Goal: Find specific page/section: Find specific page/section

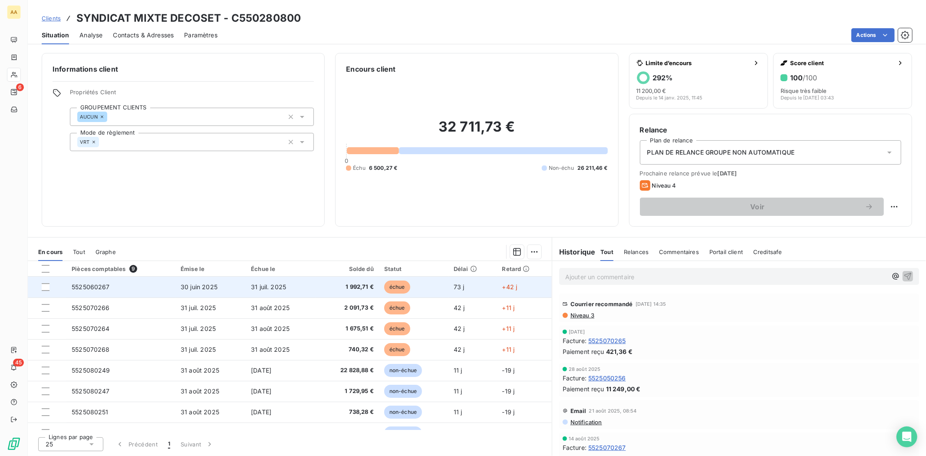
click at [351, 286] on span "1 992,71 €" at bounding box center [347, 287] width 53 height 9
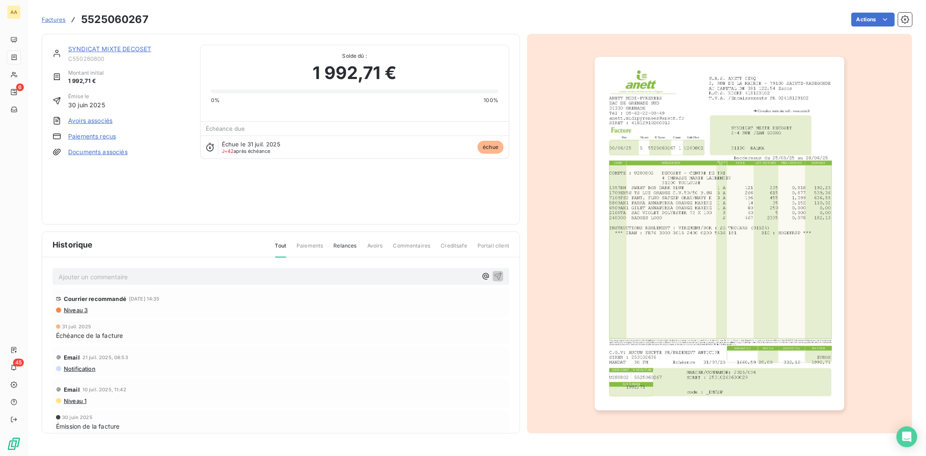
click at [751, 118] on img "button" at bounding box center [720, 233] width 250 height 353
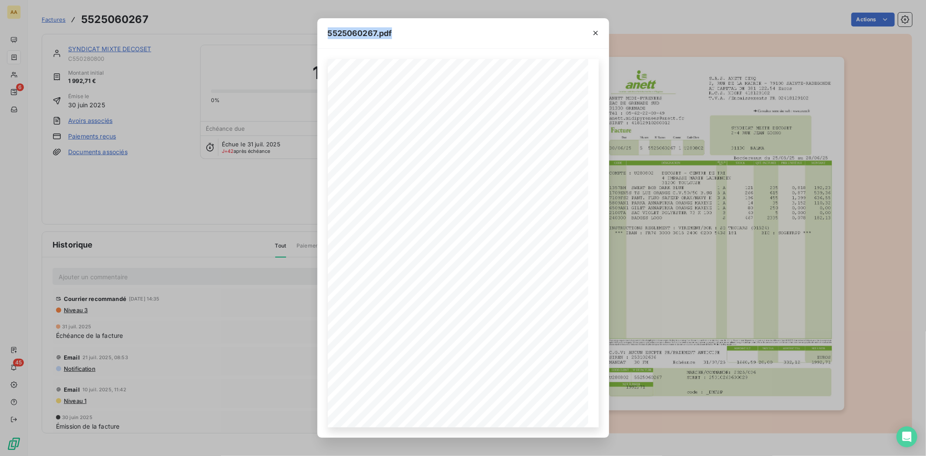
drag, startPoint x: 529, startPoint y: 33, endPoint x: 457, endPoint y: -10, distance: 83.5
click at [457, 0] on html "AA 6 45 Factures 5525060267 Actions SYNDICAT MIXTE DECOSET C550280800 Montant i…" at bounding box center [463, 228] width 926 height 456
click at [485, 151] on span "31130" at bounding box center [482, 153] width 15 height 5
drag, startPoint x: 382, startPoint y: 178, endPoint x: 402, endPoint y: 180, distance: 20.0
click at [400, 180] on div "S.A.S. ANETT CINQ [STREET_ADDRESS] AU CAPITAL DE 381 122,54 Euros R.C.S. NIORT …" at bounding box center [463, 243] width 260 height 368
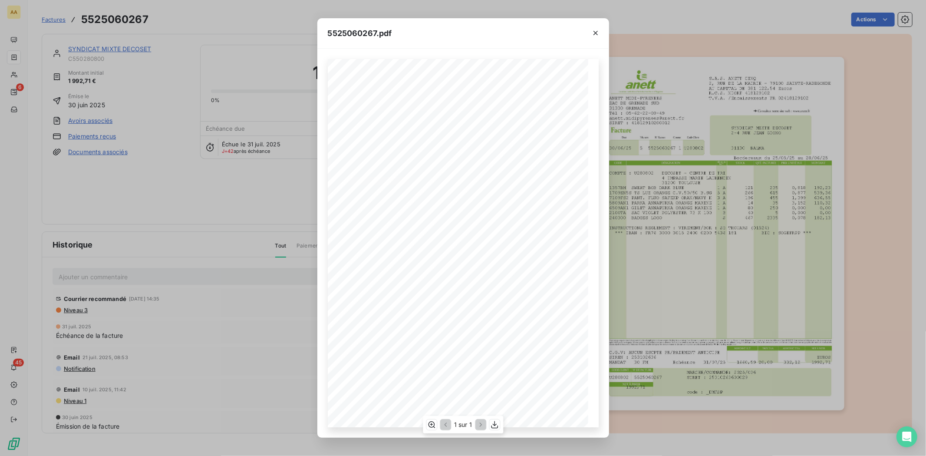
click at [436, 198] on span "1709EN5S TS LUZ ORANGE C.V.50/50 [DOMAIN_NAME]" at bounding box center [416, 200] width 137 height 5
click at [201, 276] on div "5525060267.pdf S.A.S. ANETT CINQ [STREET_ADDRESS] AU CAPITAL DE 381 122,54 Euro…" at bounding box center [463, 228] width 926 height 456
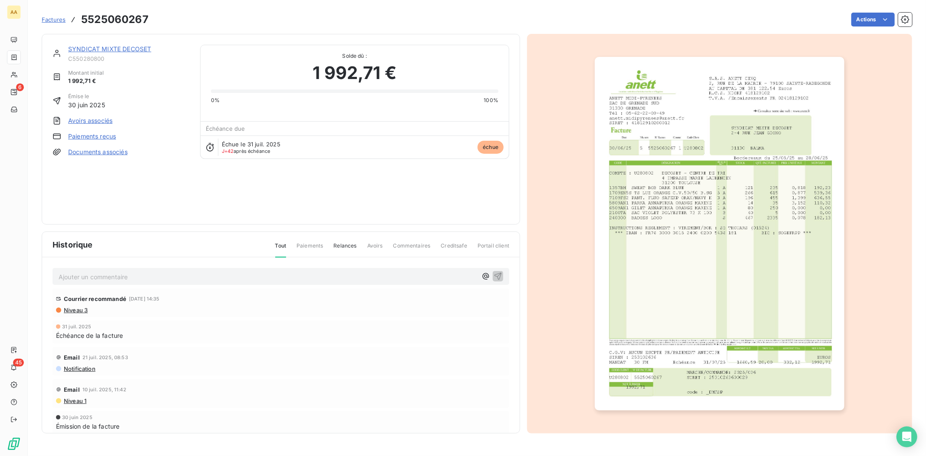
click at [92, 49] on link "SYNDICAT MIXTE DECOSET" at bounding box center [109, 48] width 83 height 7
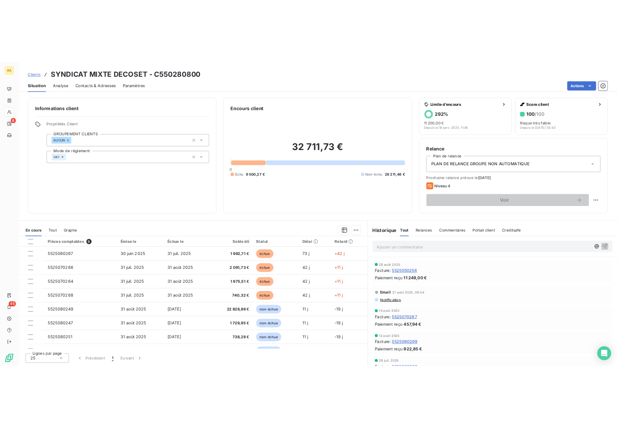
scroll to position [48, 0]
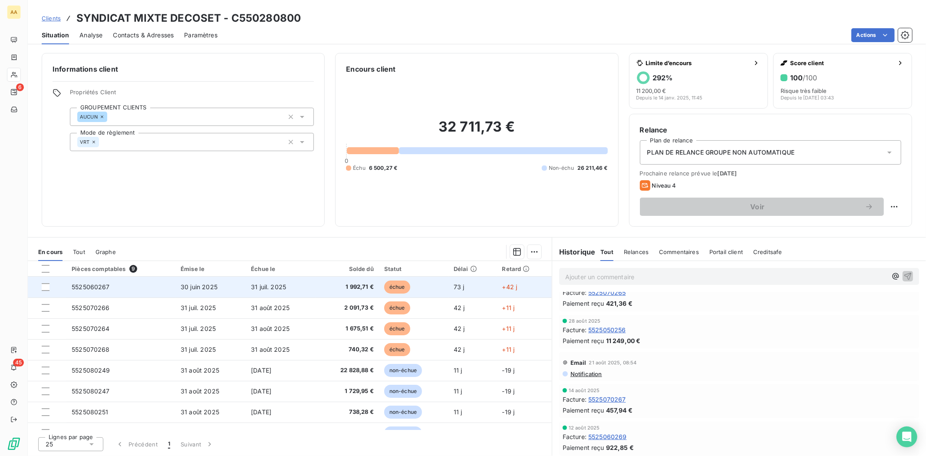
click at [362, 295] on td "1 992,71 €" at bounding box center [347, 286] width 63 height 21
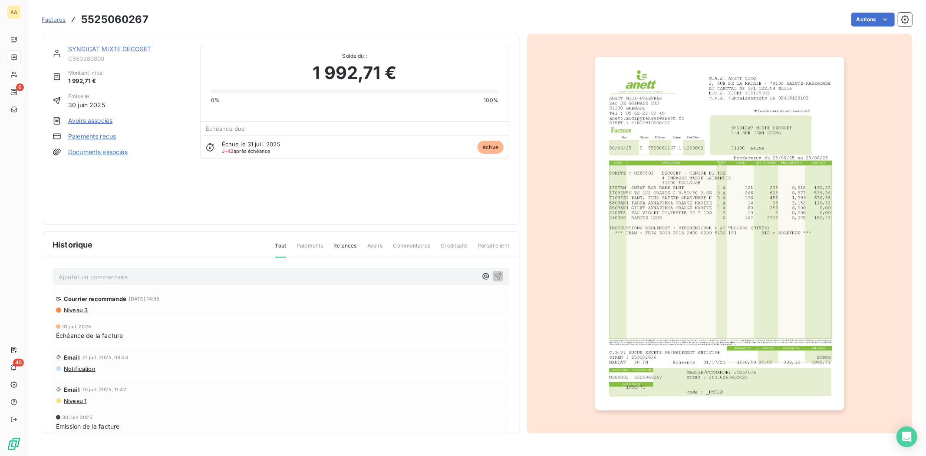
click at [725, 150] on img "button" at bounding box center [720, 233] width 250 height 353
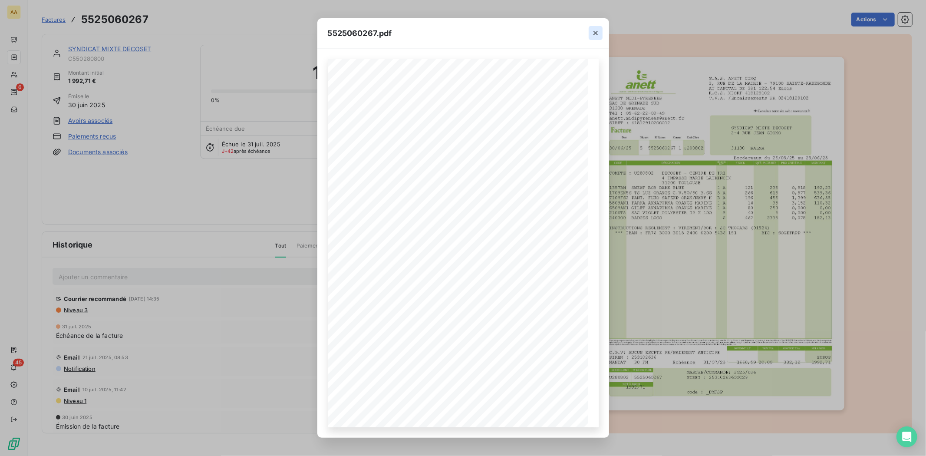
click at [592, 29] on icon "button" at bounding box center [595, 33] width 9 height 9
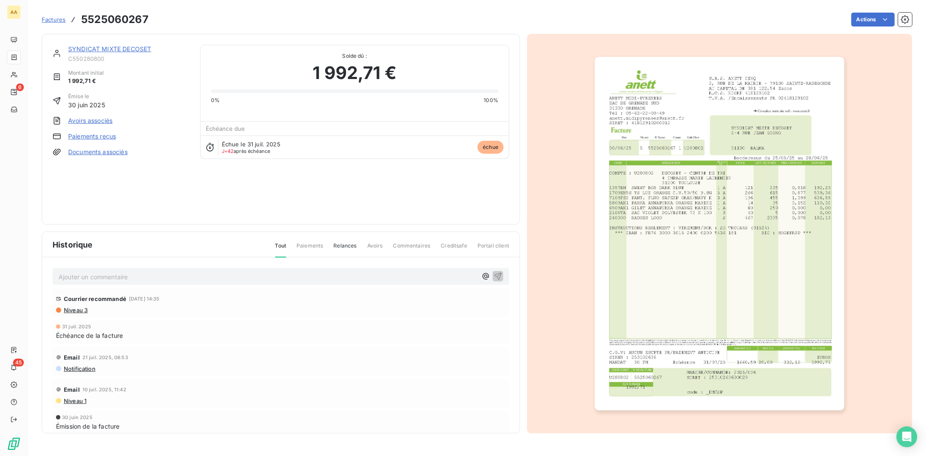
click at [143, 47] on link "SYNDICAT MIXTE DECOSET" at bounding box center [109, 48] width 83 height 7
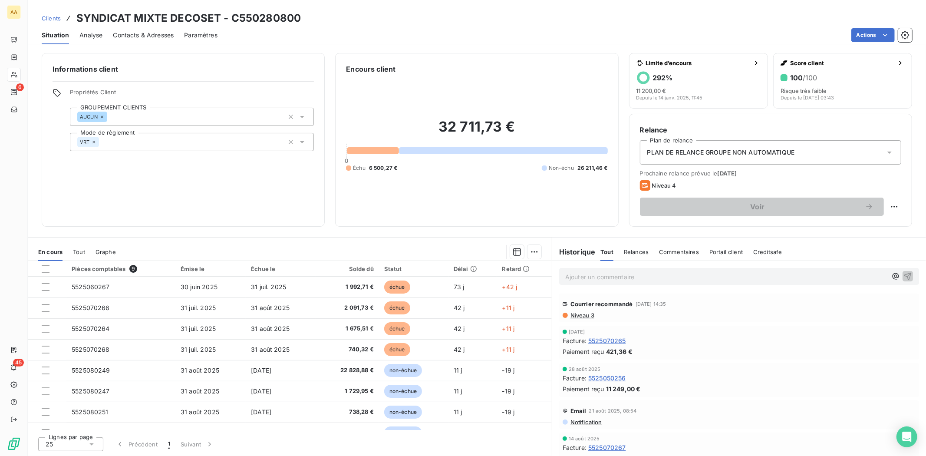
click at [91, 169] on div "Informations client Propriétés Client GROUPEMENT CLIENTS AUCUN Mode de règlemen…" at bounding box center [183, 140] width 283 height 174
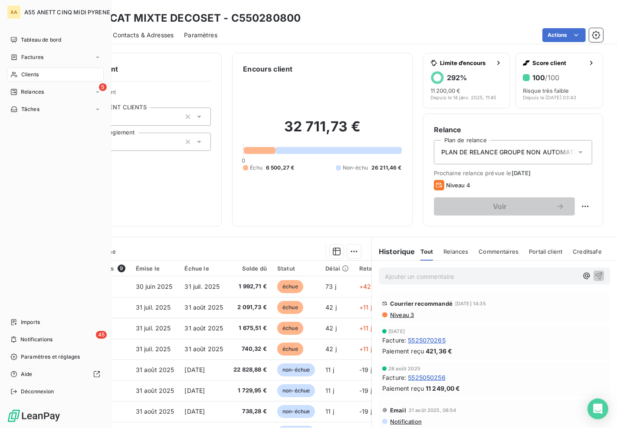
click at [29, 74] on span "Clients" at bounding box center [29, 75] width 17 height 8
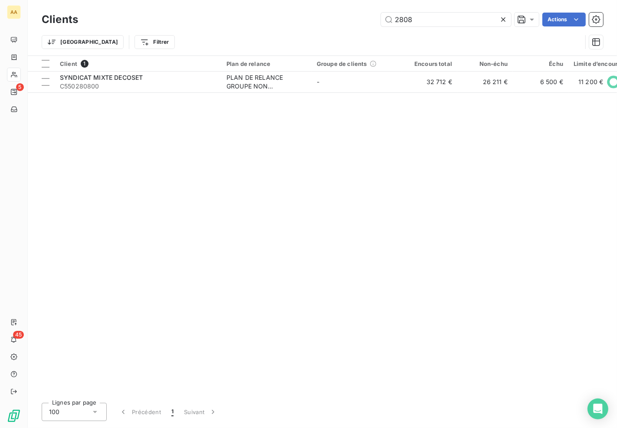
drag, startPoint x: 446, startPoint y: 24, endPoint x: 207, endPoint y: 24, distance: 238.7
click at [207, 24] on div "2808 Actions" at bounding box center [346, 20] width 515 height 14
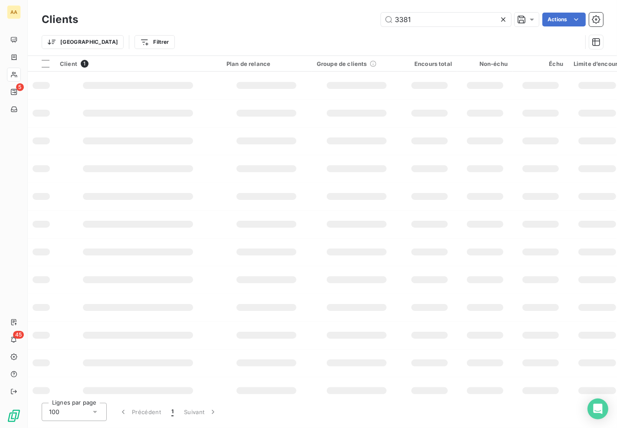
type input "3381"
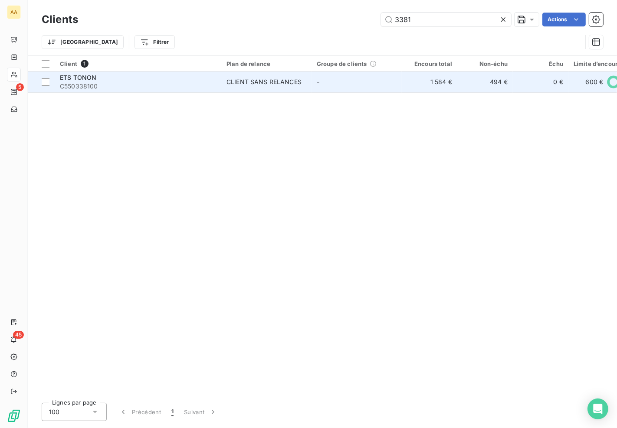
click at [137, 87] on span "C550338100" at bounding box center [138, 86] width 156 height 9
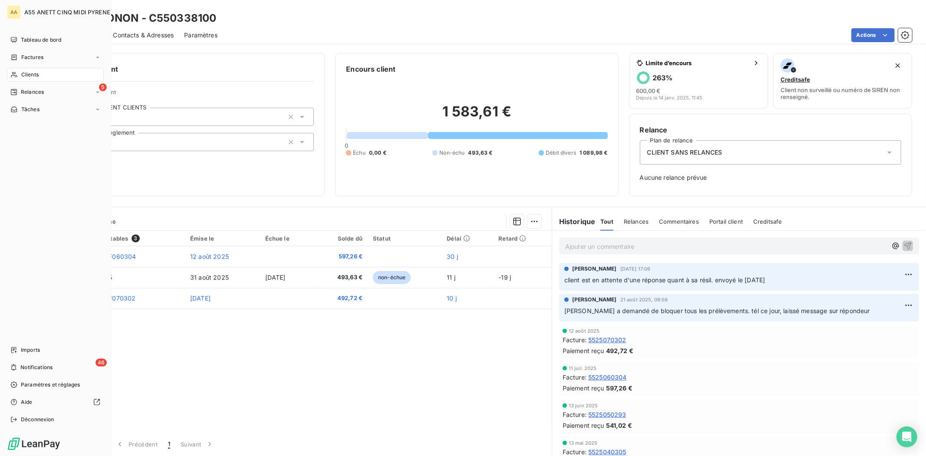
click at [31, 75] on span "Clients" at bounding box center [29, 75] width 17 height 8
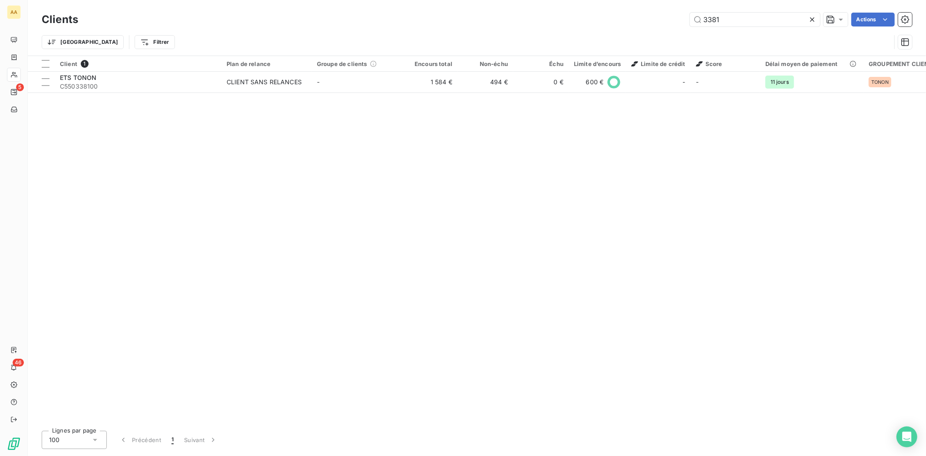
drag, startPoint x: 742, startPoint y: 27, endPoint x: 579, endPoint y: 28, distance: 162.8
click at [591, 28] on div "Clients 3381 Actions" at bounding box center [477, 19] width 870 height 18
drag, startPoint x: 704, startPoint y: 25, endPoint x: 649, endPoint y: 25, distance: 54.7
click at [652, 26] on div "3381 Actions" at bounding box center [500, 20] width 823 height 14
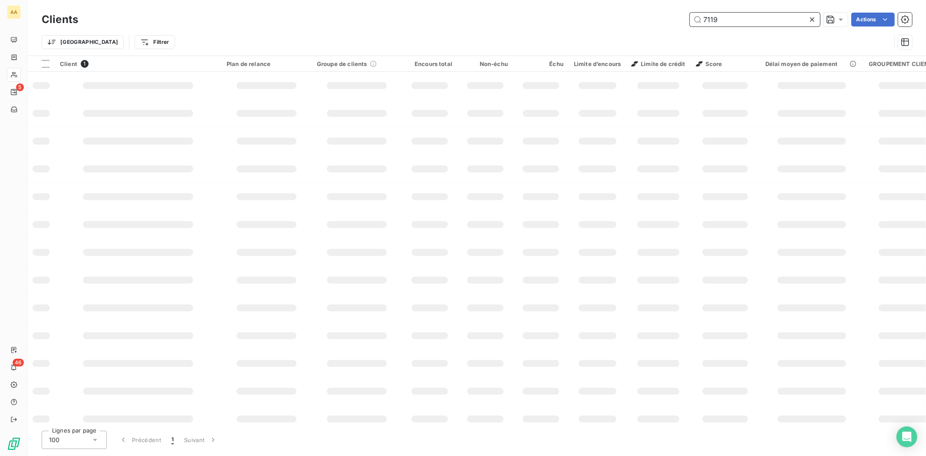
type input "7119"
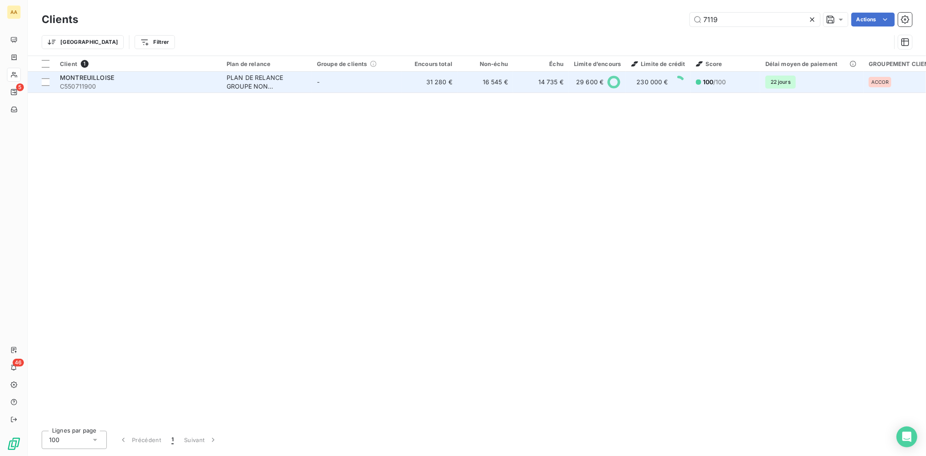
click at [254, 77] on div "PLAN DE RELANCE GROUPE NON AUTOMATIQUE" at bounding box center [267, 81] width 80 height 17
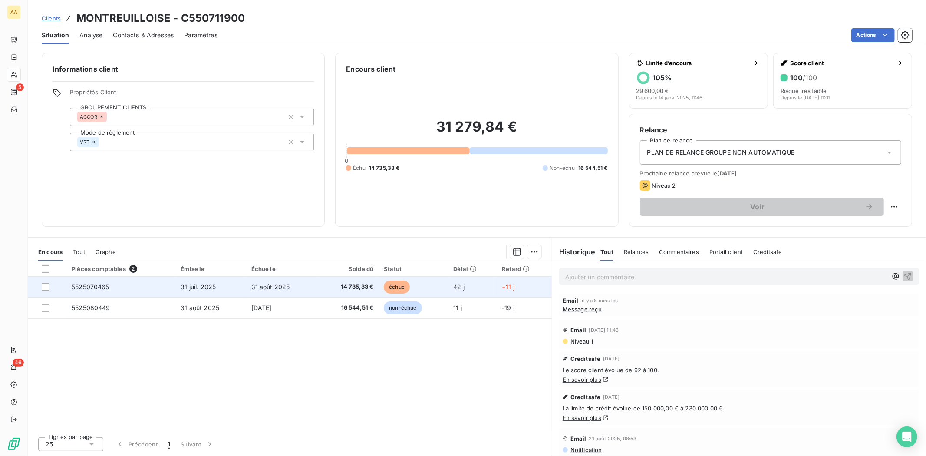
click at [366, 289] on span "14 735,33 €" at bounding box center [348, 287] width 52 height 9
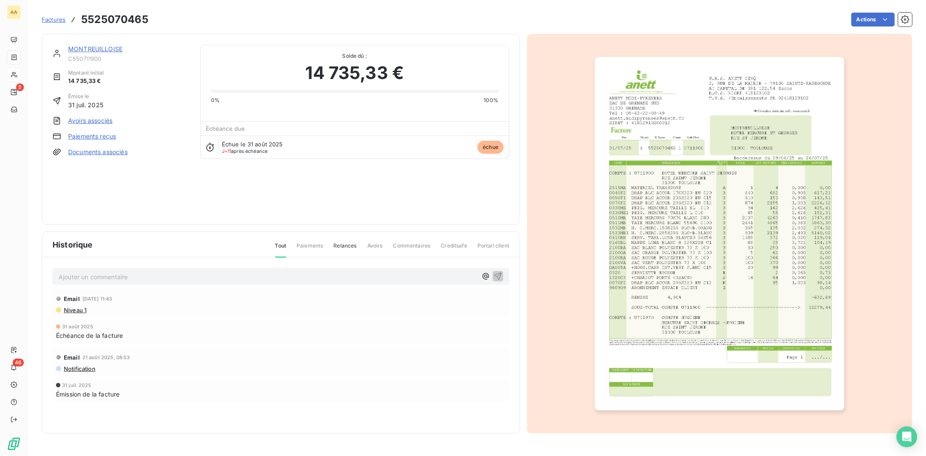
click at [97, 282] on div "Ajouter un commentaire ﻿" at bounding box center [281, 276] width 457 height 17
click at [100, 273] on p "Ajouter un commentaire ﻿" at bounding box center [268, 276] width 418 height 11
